Goal: Navigation & Orientation: Find specific page/section

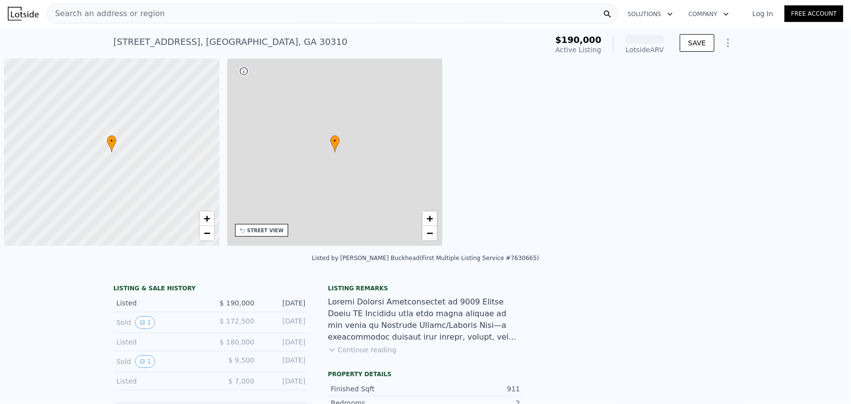
scroll to position [0, 4]
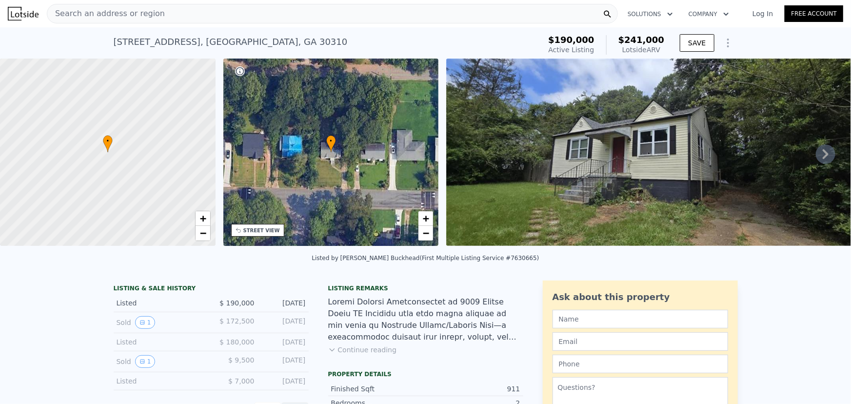
click at [824, 156] on icon at bounding box center [826, 154] width 20 height 20
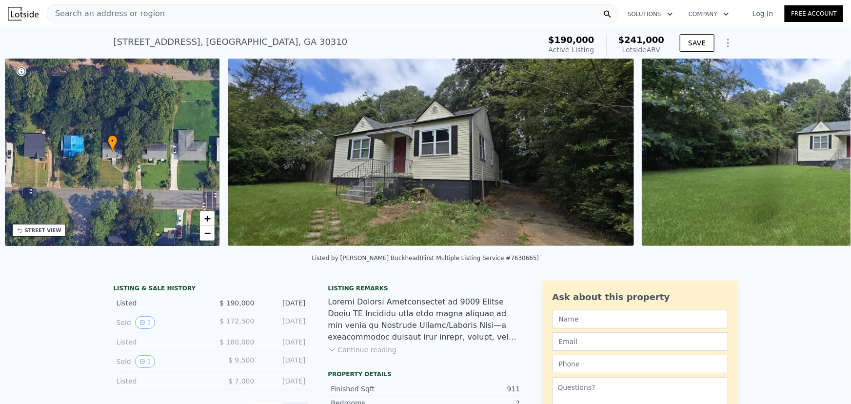
scroll to position [0, 227]
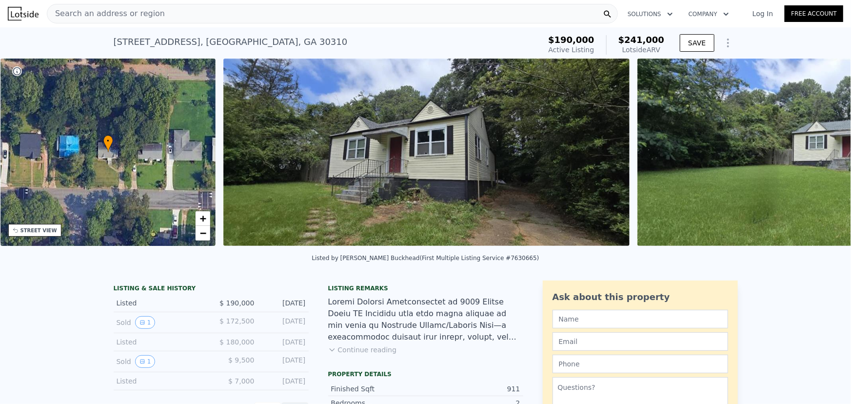
click at [824, 156] on div "• + − • + − STREET VIEW Loading... SATELLITE VIEW" at bounding box center [425, 154] width 851 height 191
click at [816, 153] on icon at bounding box center [826, 154] width 20 height 20
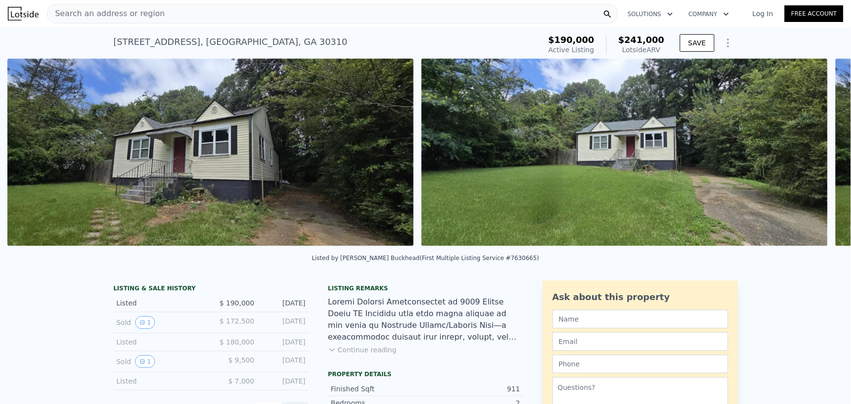
scroll to position [0, 446]
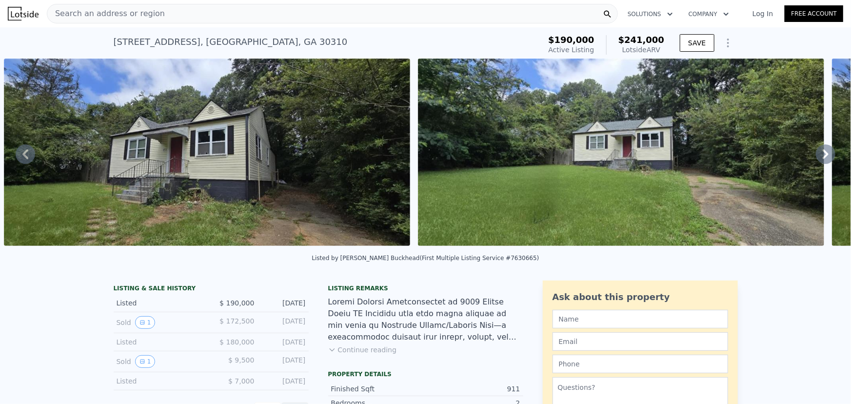
click at [816, 156] on icon at bounding box center [826, 154] width 20 height 20
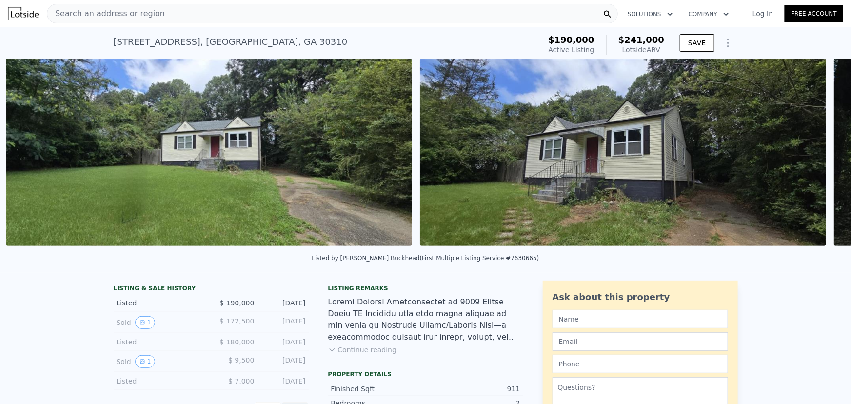
scroll to position [0, 860]
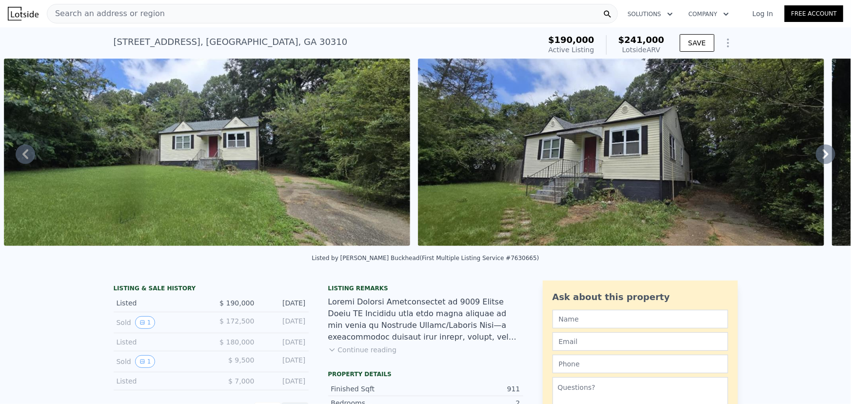
click at [816, 156] on icon at bounding box center [826, 154] width 20 height 20
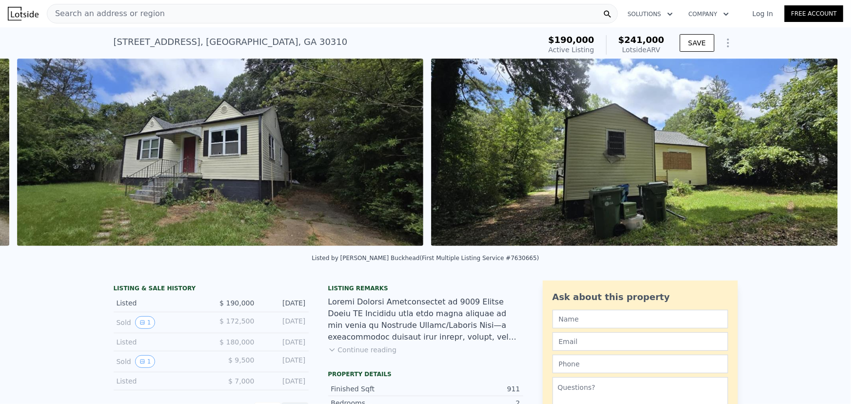
scroll to position [0, 1274]
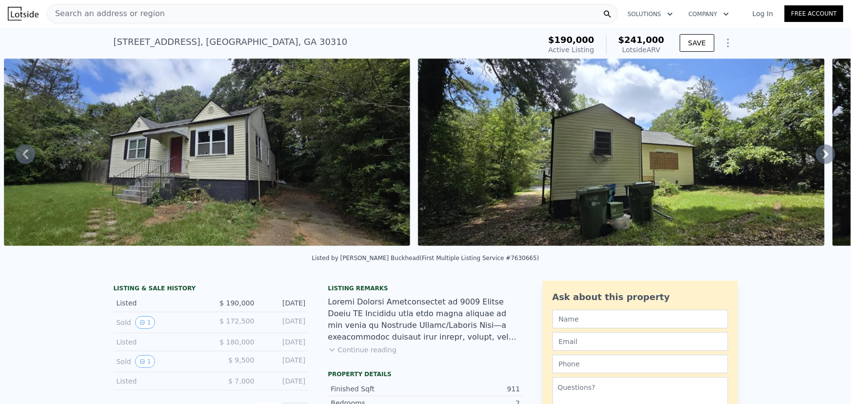
click at [816, 156] on icon at bounding box center [826, 154] width 20 height 20
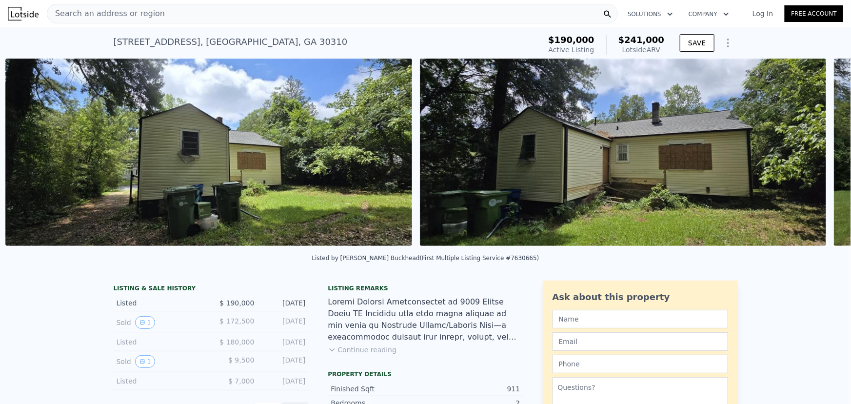
scroll to position [0, 1688]
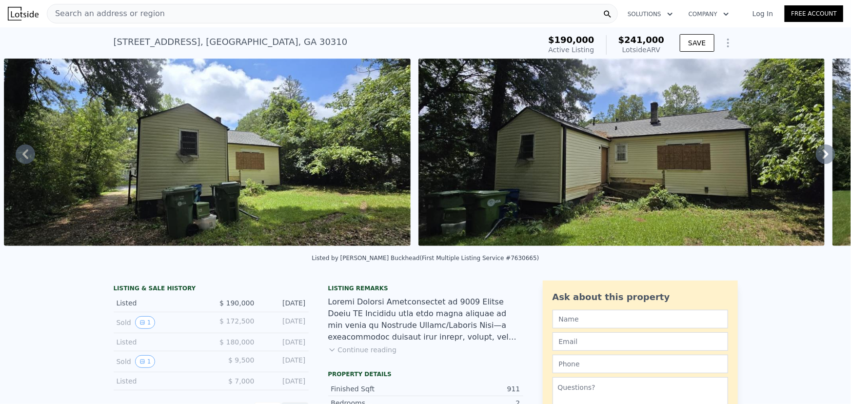
click at [816, 156] on icon at bounding box center [826, 154] width 20 height 20
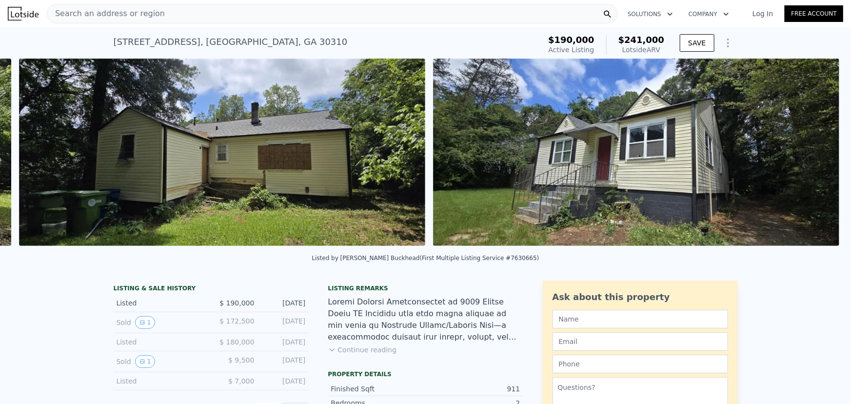
scroll to position [0, 2102]
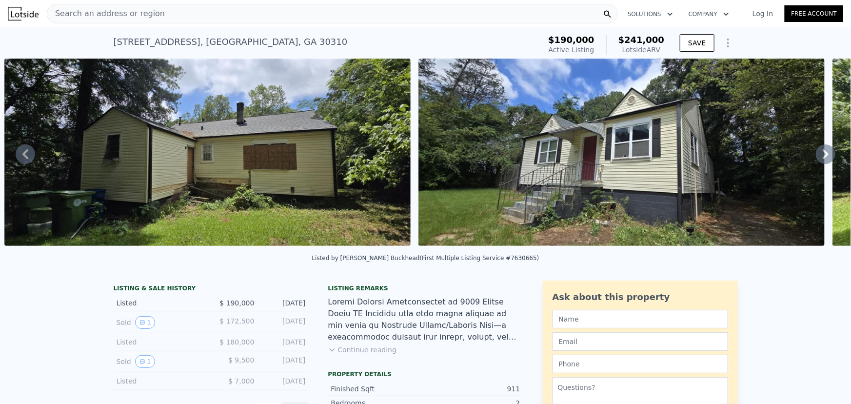
click at [816, 156] on icon at bounding box center [826, 154] width 20 height 20
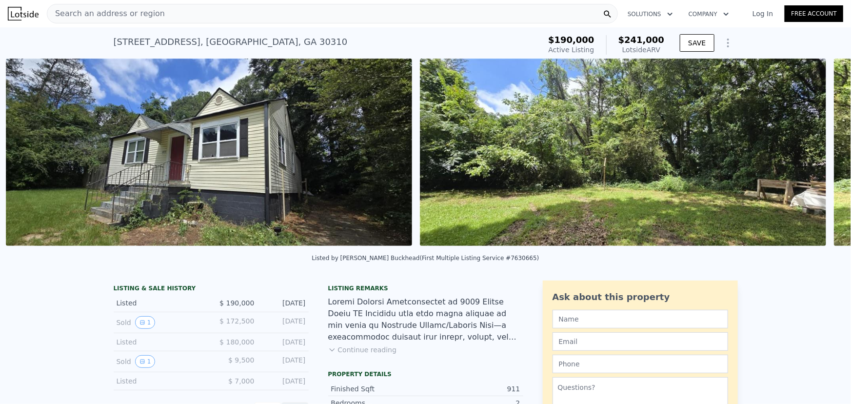
scroll to position [0, 2516]
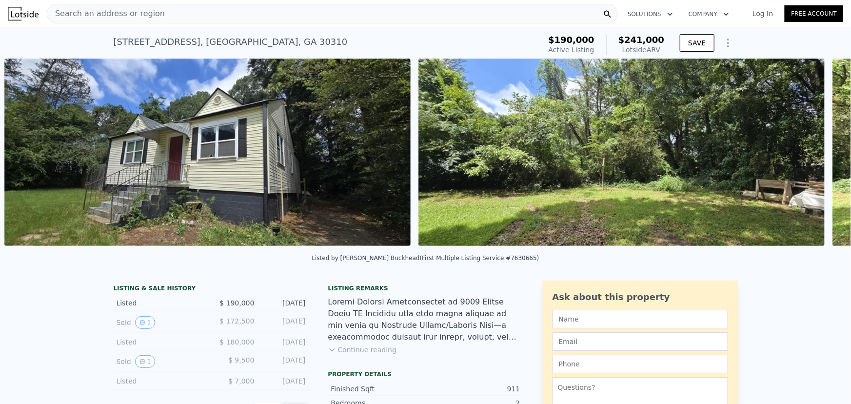
click at [812, 155] on img at bounding box center [621, 152] width 406 height 187
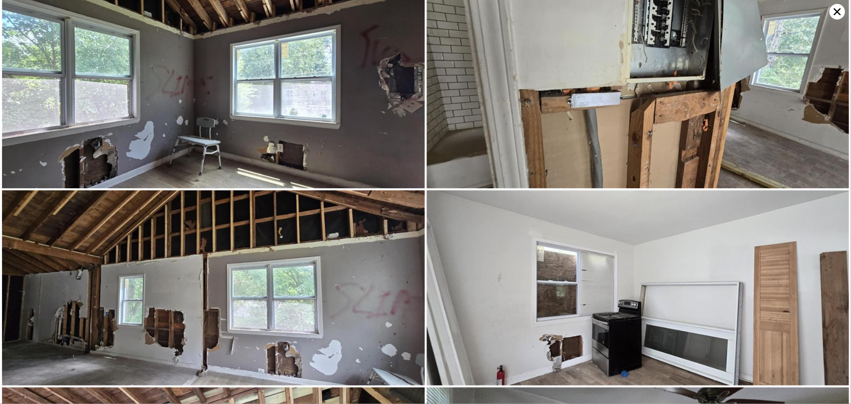
scroll to position [1951, 0]
